Goal: Contribute content: Add original content to the website for others to see

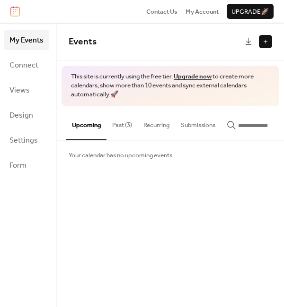
click at [125, 123] on button "Past (3)" at bounding box center [121, 122] width 31 height 33
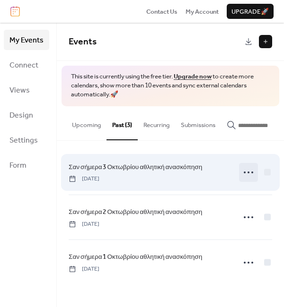
click at [250, 176] on icon at bounding box center [248, 172] width 15 height 15
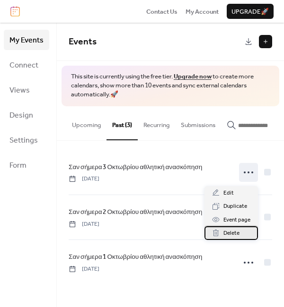
click at [233, 232] on span "Delete" at bounding box center [231, 233] width 16 height 9
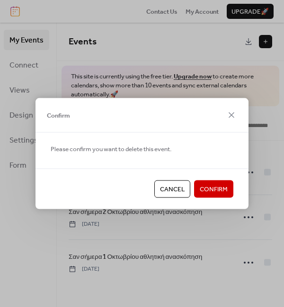
click at [221, 191] on span "Confirm" at bounding box center [214, 189] width 28 height 9
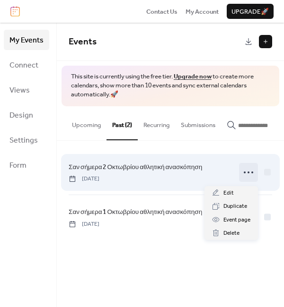
click at [246, 175] on icon at bounding box center [248, 172] width 15 height 15
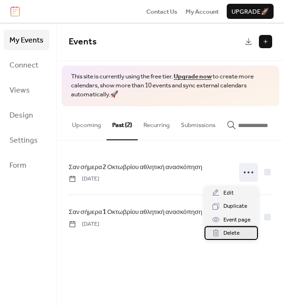
click at [234, 231] on span "Delete" at bounding box center [231, 233] width 16 height 9
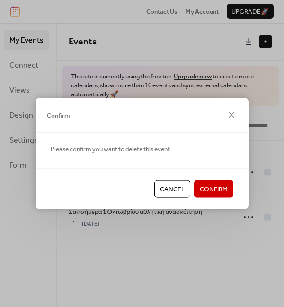
click at [224, 189] on span "Confirm" at bounding box center [214, 189] width 28 height 9
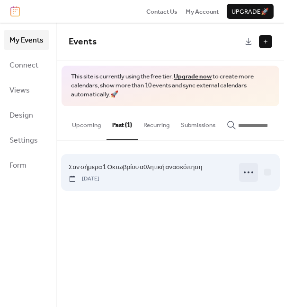
click at [246, 176] on icon at bounding box center [248, 172] width 15 height 15
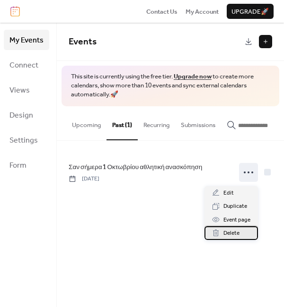
click at [237, 233] on span "Delete" at bounding box center [231, 233] width 16 height 9
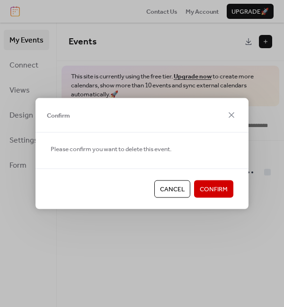
click at [214, 185] on span "Confirm" at bounding box center [214, 189] width 28 height 9
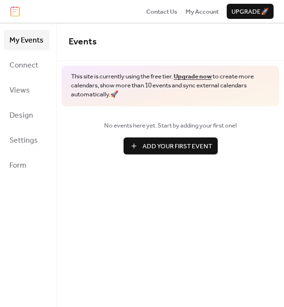
click at [186, 139] on button "Add Your First Event" at bounding box center [170, 146] width 94 height 17
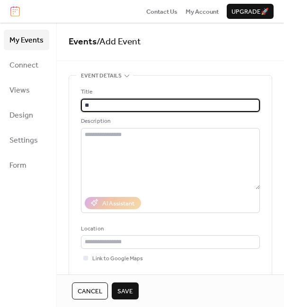
type input "*"
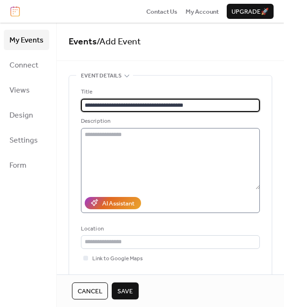
type input "**********"
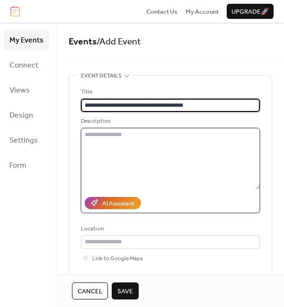
click at [122, 135] on textarea at bounding box center [170, 158] width 179 height 61
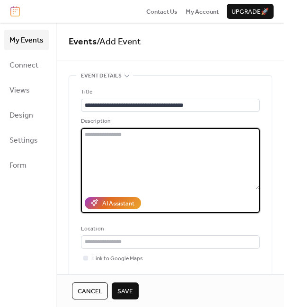
paste textarea "**********"
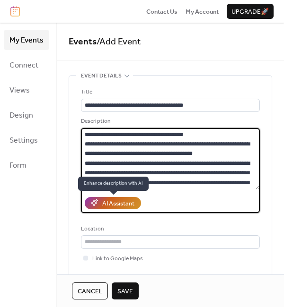
scroll to position [1175, 0]
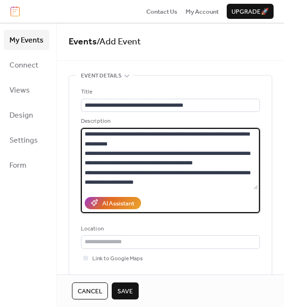
click at [221, 165] on textarea at bounding box center [169, 158] width 177 height 61
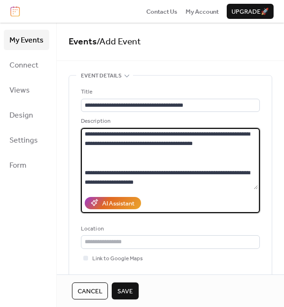
click at [192, 146] on textarea at bounding box center [169, 158] width 177 height 61
click at [181, 148] on textarea at bounding box center [169, 158] width 177 height 61
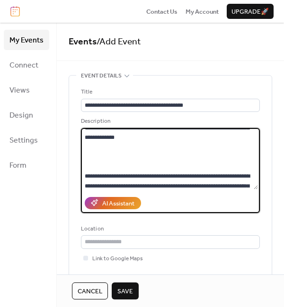
scroll to position [1013, 0]
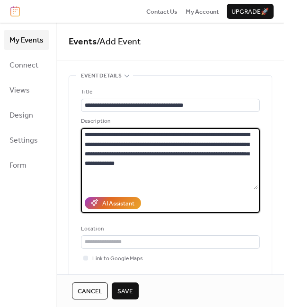
click at [200, 144] on textarea at bounding box center [169, 158] width 177 height 61
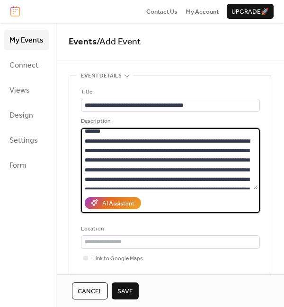
scroll to position [144, 0]
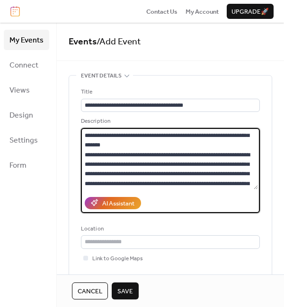
click at [225, 153] on textarea at bounding box center [169, 158] width 177 height 61
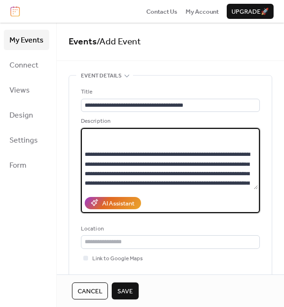
scroll to position [0, 0]
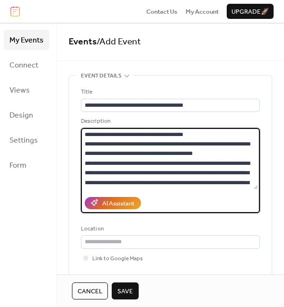
click at [209, 132] on textarea at bounding box center [169, 158] width 177 height 61
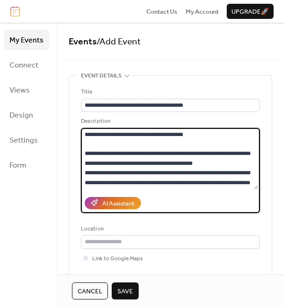
click at [217, 165] on textarea at bounding box center [169, 158] width 177 height 61
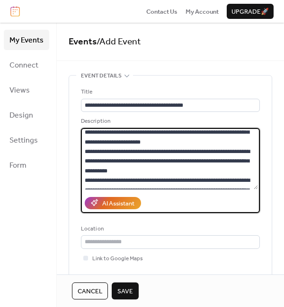
scroll to position [107, 0]
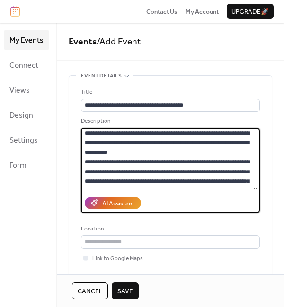
click at [132, 131] on textarea at bounding box center [169, 158] width 177 height 61
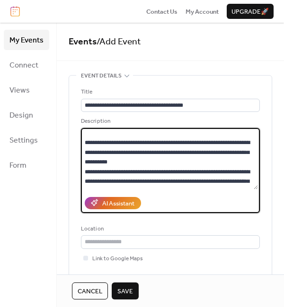
scroll to position [116, 0]
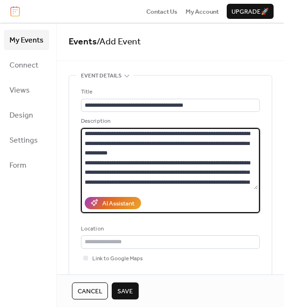
click at [157, 163] on textarea at bounding box center [169, 158] width 177 height 61
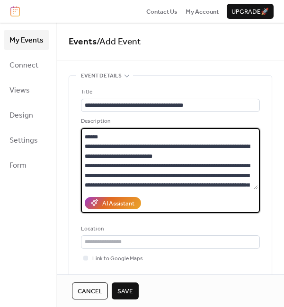
scroll to position [331, 0]
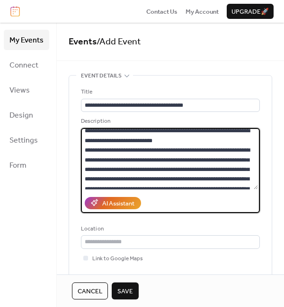
click at [191, 149] on textarea at bounding box center [169, 158] width 177 height 61
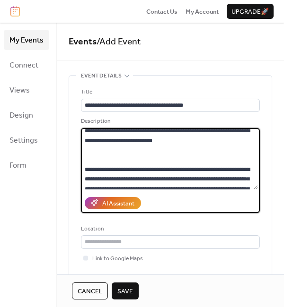
click at [242, 131] on textarea at bounding box center [169, 158] width 177 height 61
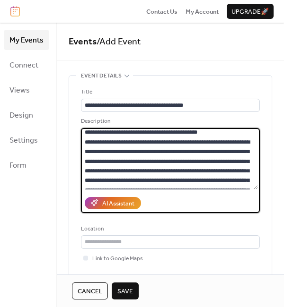
scroll to position [499, 0]
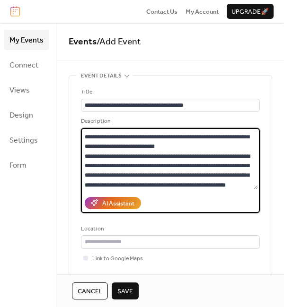
click at [121, 175] on textarea at bounding box center [169, 158] width 177 height 61
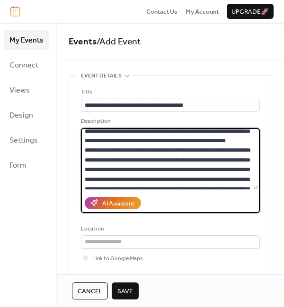
scroll to position [583, 0]
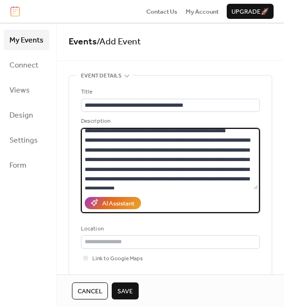
click at [129, 170] on textarea at bounding box center [169, 158] width 177 height 61
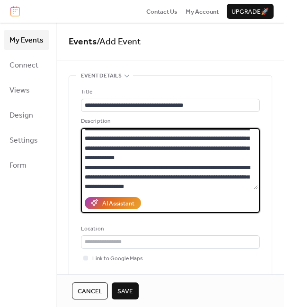
scroll to position [655, 0]
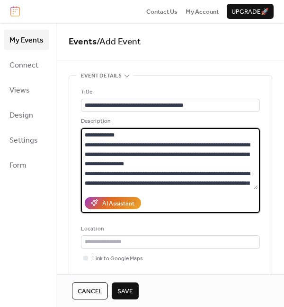
click at [239, 172] on textarea at bounding box center [169, 158] width 177 height 61
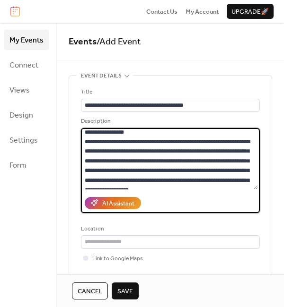
scroll to position [739, 0]
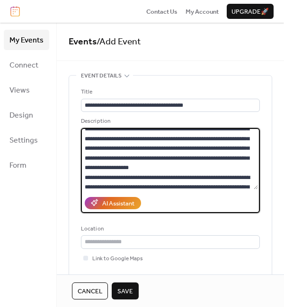
click at [156, 146] on textarea at bounding box center [169, 158] width 177 height 61
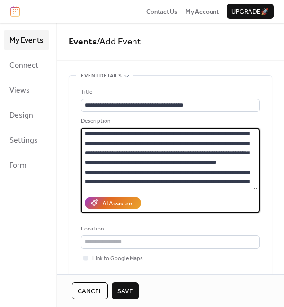
scroll to position [875, 0]
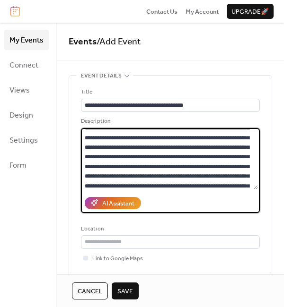
click at [166, 167] on textarea at bounding box center [169, 158] width 177 height 61
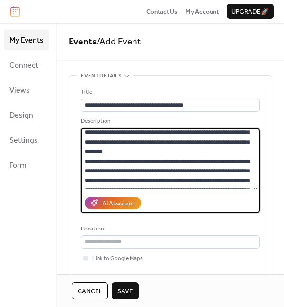
scroll to position [1001, 0]
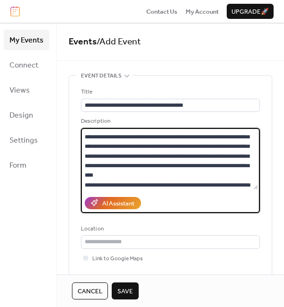
click at [148, 162] on textarea at bounding box center [169, 158] width 177 height 61
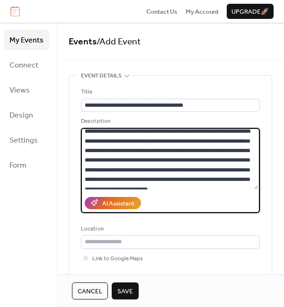
scroll to position [1138, 0]
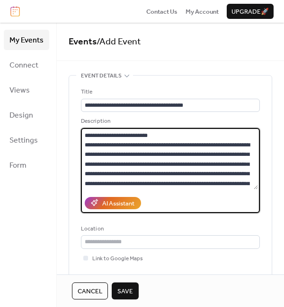
click at [245, 137] on textarea at bounding box center [169, 158] width 177 height 61
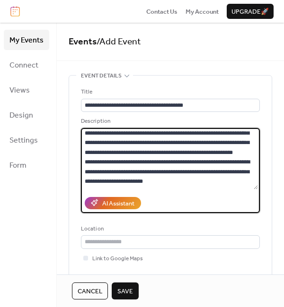
scroll to position [1211, 0]
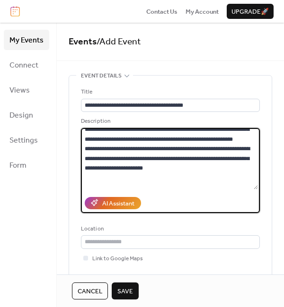
click at [133, 157] on textarea at bounding box center [169, 158] width 177 height 61
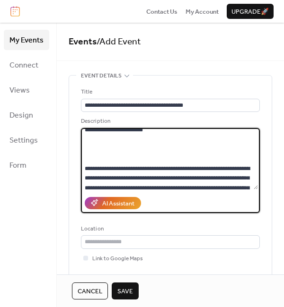
scroll to position [1294, 0]
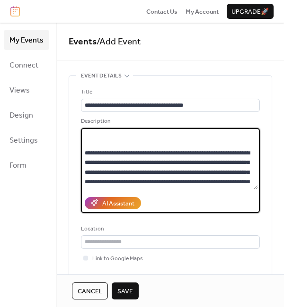
click at [179, 167] on textarea at bounding box center [169, 158] width 177 height 61
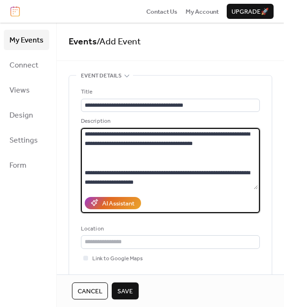
scroll to position [1649, 0]
click at [169, 188] on textarea at bounding box center [169, 158] width 177 height 61
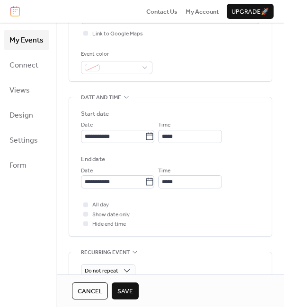
scroll to position [231, 0]
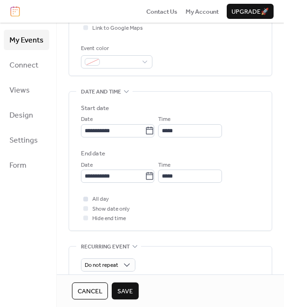
type textarea "**********"
click at [85, 199] on div at bounding box center [85, 199] width 5 height 5
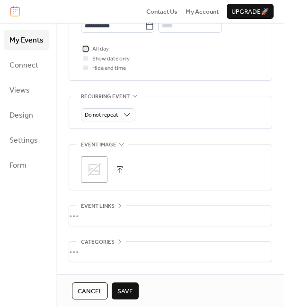
scroll to position [415, 0]
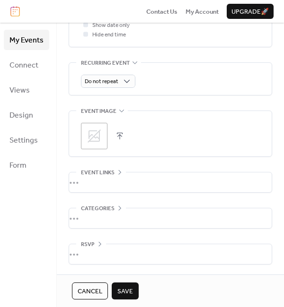
click at [100, 143] on icon at bounding box center [94, 136] width 15 height 15
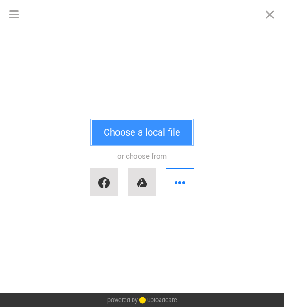
click at [133, 129] on button "Choose a local file" at bounding box center [142, 132] width 100 height 25
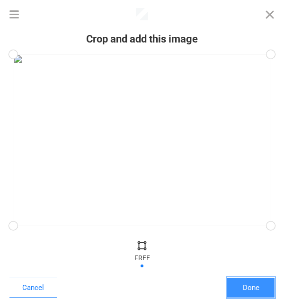
click at [253, 288] on button "Done" at bounding box center [250, 288] width 47 height 20
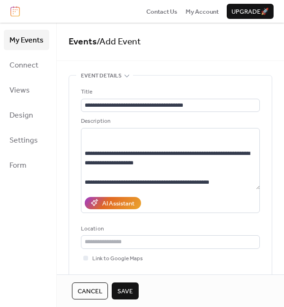
scroll to position [1667, 0]
click at [123, 291] on span "Save" at bounding box center [125, 291] width 16 height 9
